Goal: Task Accomplishment & Management: Use online tool/utility

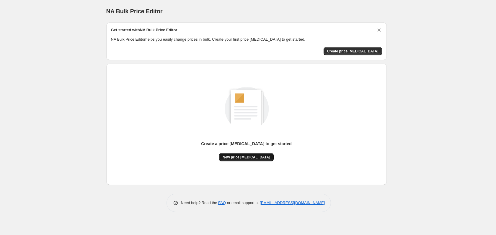
click at [255, 155] on span "New price [MEDICAL_DATA]" at bounding box center [245, 157] width 47 height 5
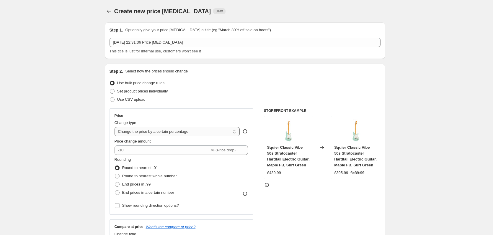
click at [176, 135] on select "Change the price to a certain amount Change the price by a certain amount Chang…" at bounding box center [176, 131] width 125 height 9
select select "to"
click at [116, 127] on select "Change the price to a certain amount Change the price by a certain amount Chang…" at bounding box center [176, 131] width 125 height 9
type input "80.00"
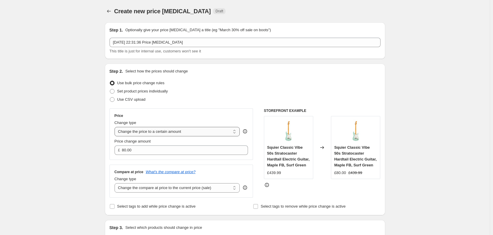
click at [151, 134] on select "Change the price to a certain amount Change the price by a certain amount Chang…" at bounding box center [176, 131] width 125 height 9
select select "margin"
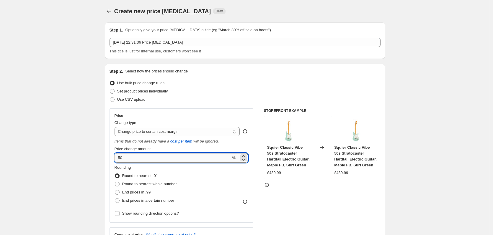
click at [137, 161] on input "50" at bounding box center [172, 157] width 117 height 9
type input "60"
click at [317, 195] on div "STOREFRONT EXAMPLE Squier Classic Vibe 50s Stratocaster Hardtail Electric Guita…" at bounding box center [322, 185] width 117 height 152
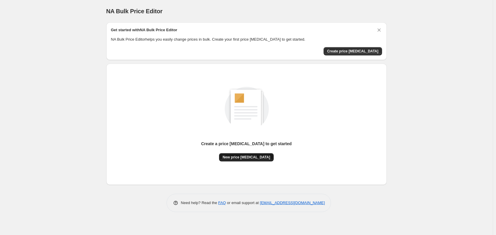
click at [247, 158] on span "New price [MEDICAL_DATA]" at bounding box center [245, 157] width 47 height 5
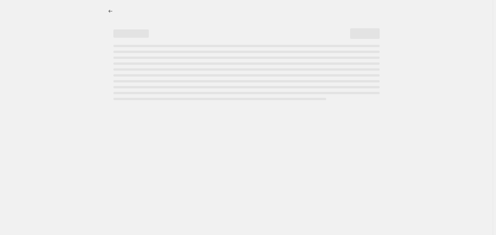
select select "percentage"
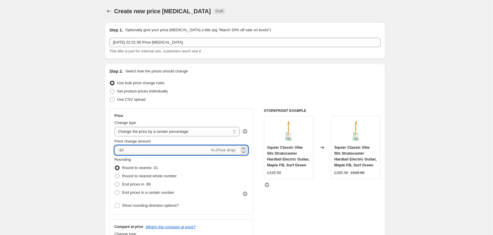
click at [151, 147] on input "-10" at bounding box center [161, 150] width 95 height 9
drag, startPoint x: 121, startPoint y: 151, endPoint x: 150, endPoint y: 153, distance: 28.7
click at [150, 153] on input "-10" at bounding box center [161, 150] width 95 height 9
type input "-60"
click at [306, 209] on div "STOREFRONT EXAMPLE Squier Classic Vibe 50s Stratocaster Hardtail Electric Guita…" at bounding box center [322, 181] width 117 height 145
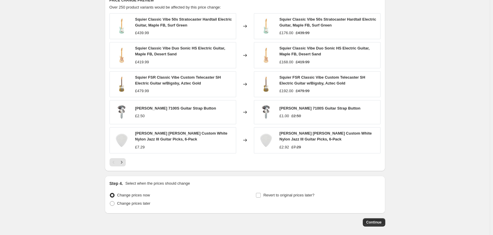
scroll to position [362, 0]
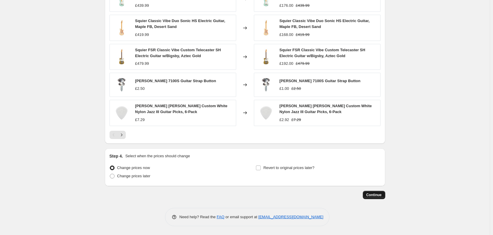
click at [383, 197] on button "Continue" at bounding box center [374, 195] width 22 height 8
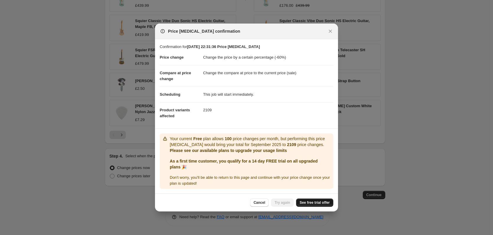
click at [318, 204] on span "See free trial offer" at bounding box center [314, 203] width 30 height 5
click at [286, 205] on span "Try again" at bounding box center [282, 203] width 16 height 5
click at [313, 201] on span "See free trial offer" at bounding box center [314, 203] width 30 height 5
click at [263, 205] on span "Cancel" at bounding box center [259, 203] width 12 height 5
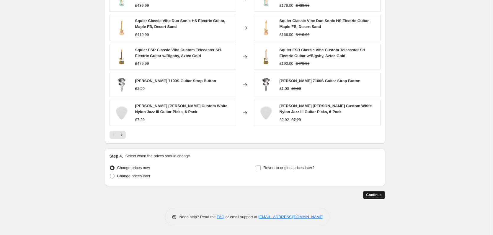
click at [374, 198] on button "Continue" at bounding box center [374, 195] width 22 height 8
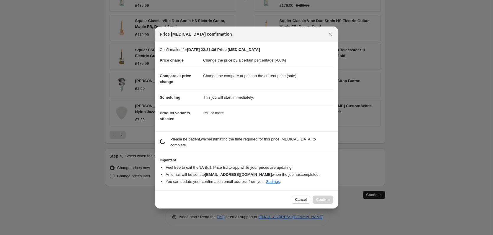
scroll to position [0, 0]
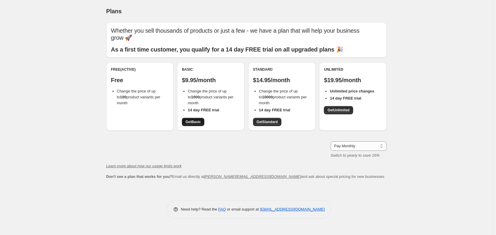
click at [199, 123] on span "Get Basic" at bounding box center [192, 122] width 15 height 5
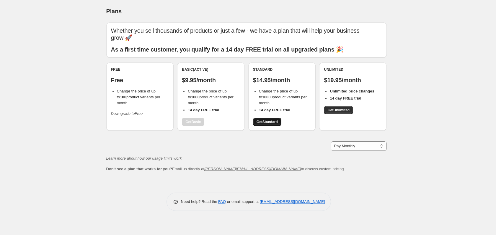
click at [281, 121] on link "Get Standard" at bounding box center [267, 122] width 28 height 8
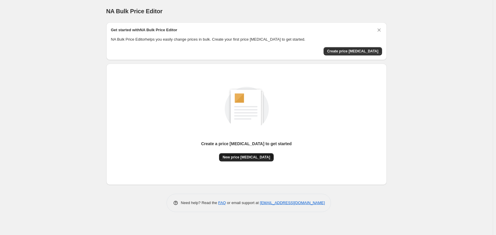
click at [253, 157] on span "New price [MEDICAL_DATA]" at bounding box center [245, 157] width 47 height 5
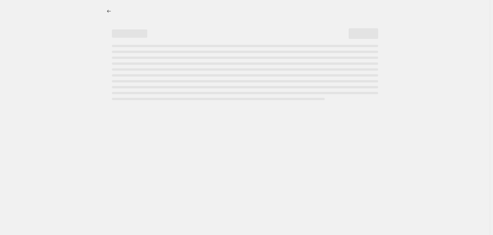
select select "percentage"
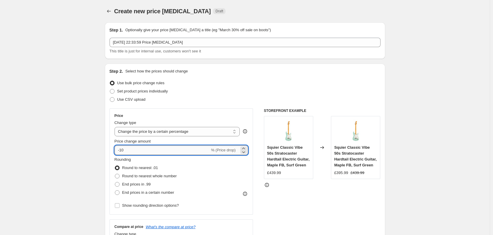
drag, startPoint x: 122, startPoint y: 151, endPoint x: 149, endPoint y: 152, distance: 27.1
click at [149, 152] on input "-10" at bounding box center [161, 150] width 95 height 9
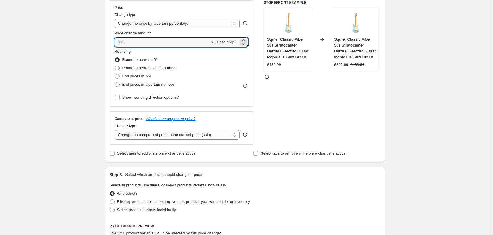
scroll to position [118, 0]
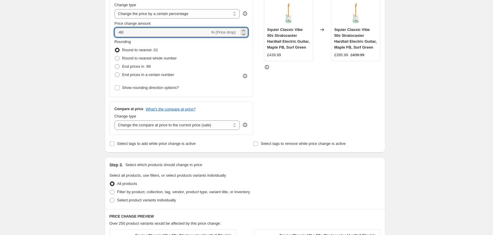
type input "-60"
click at [297, 116] on div "STOREFRONT EXAMPLE Squier Classic Vibe 50s Stratocaster Hardtail Electric Guita…" at bounding box center [322, 63] width 117 height 145
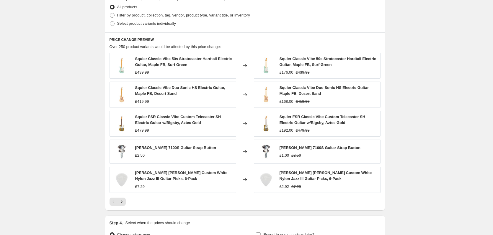
scroll to position [362, 0]
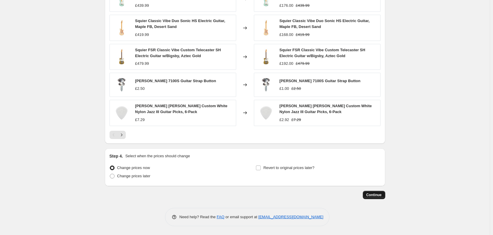
click at [373, 195] on span "Continue" at bounding box center [373, 195] width 15 height 5
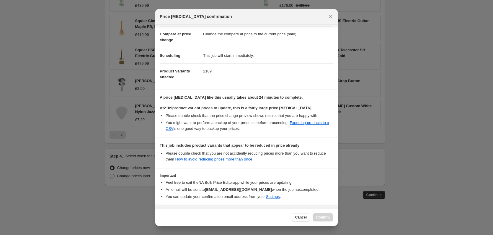
scroll to position [45, 0]
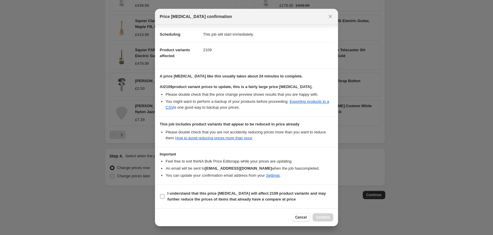
click at [162, 197] on input "I understand that this price [MEDICAL_DATA] will affect 2109 product variants a…" at bounding box center [162, 196] width 5 height 5
checkbox input "true"
click at [322, 220] on span "Confirm" at bounding box center [323, 217] width 14 height 5
